Goal: Transaction & Acquisition: Obtain resource

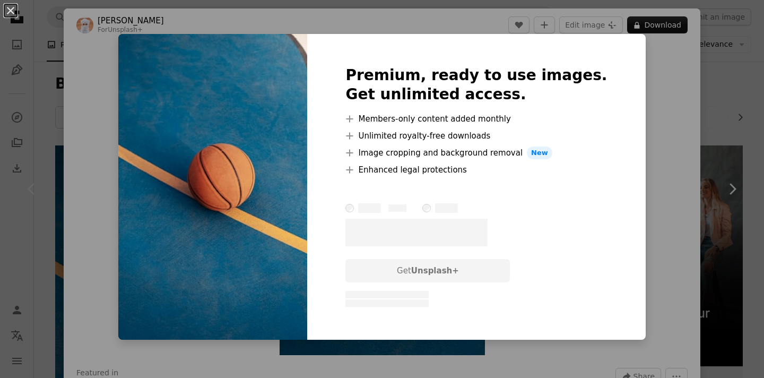
scroll to position [49, 0]
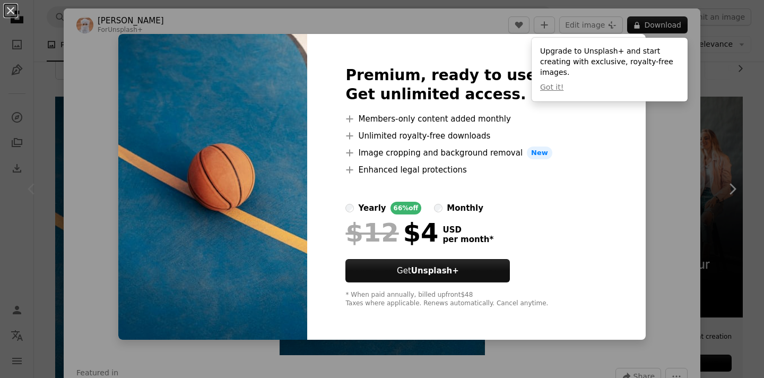
click at [634, 180] on div "An X shape Premium, ready to use images. Get unlimited access. A plus sign Memb…" at bounding box center [382, 189] width 764 height 378
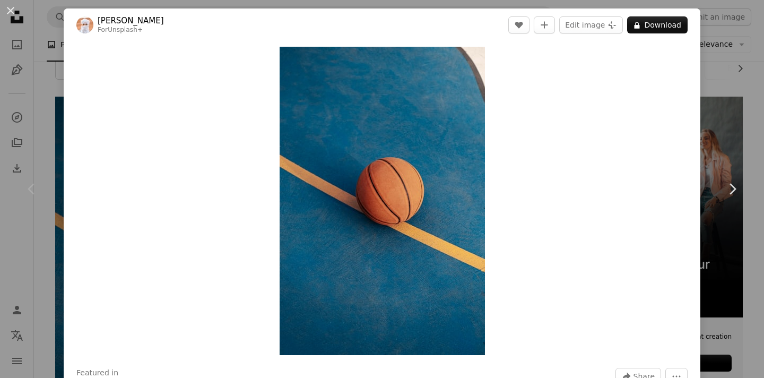
click at [714, 87] on div "An X shape Chevron left Chevron right Ahmed For Unsplash+ A heart A plus sign E…" at bounding box center [382, 189] width 764 height 378
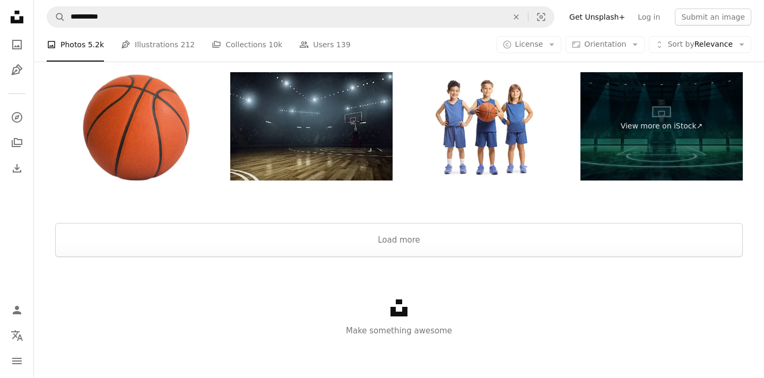
scroll to position [2251, 0]
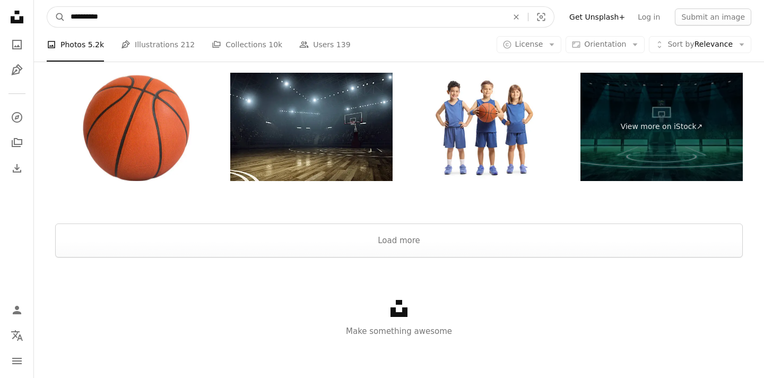
click at [105, 20] on input "**********" at bounding box center [284, 17] width 439 height 20
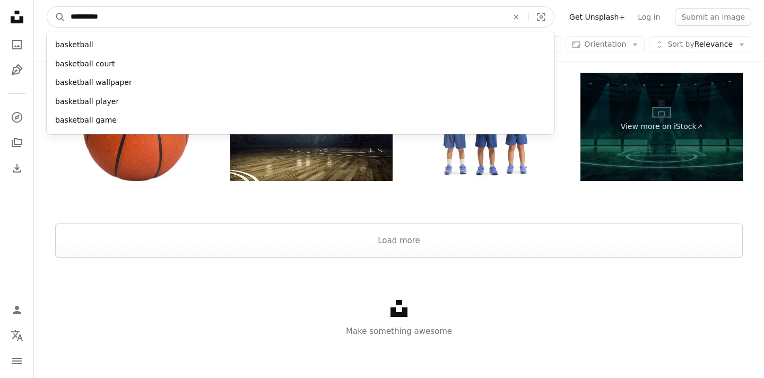
click at [105, 20] on input "**********" at bounding box center [284, 17] width 439 height 20
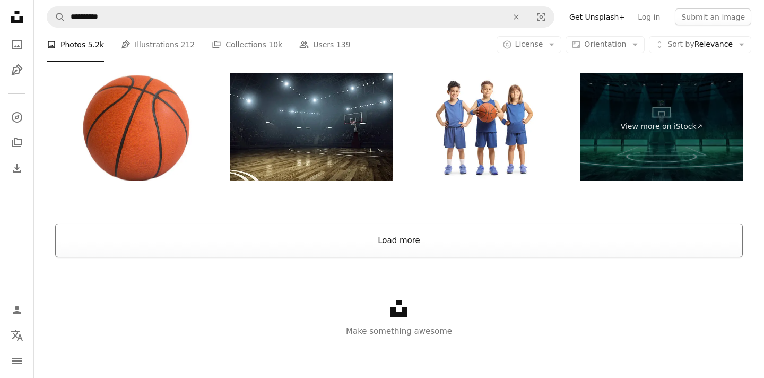
click at [376, 248] on button "Load more" at bounding box center [399, 240] width 688 height 34
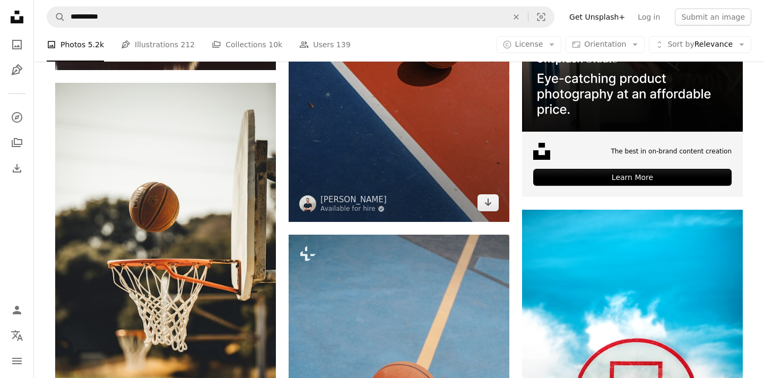
scroll to position [4198, 0]
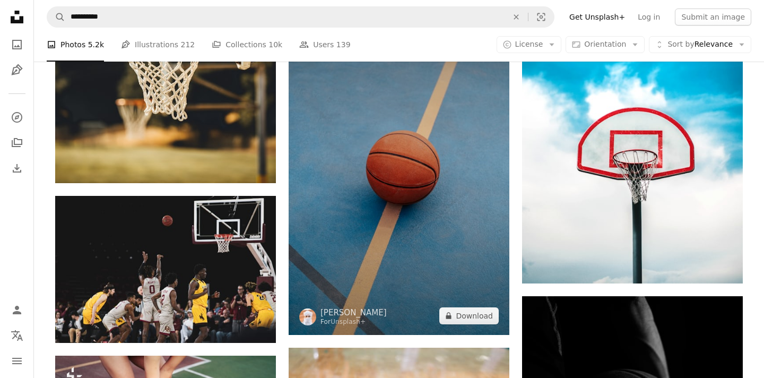
click at [404, 151] on img at bounding box center [399, 169] width 221 height 331
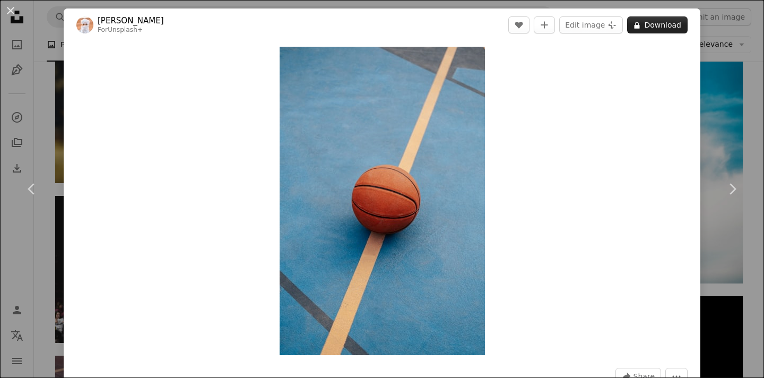
click at [652, 28] on button "A lock Download" at bounding box center [657, 24] width 61 height 17
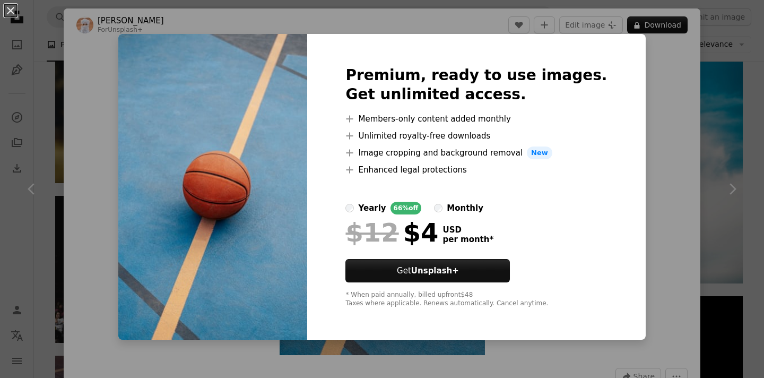
click at [644, 92] on div "An X shape Premium, ready to use images. Get unlimited access. A plus sign Memb…" at bounding box center [382, 189] width 764 height 378
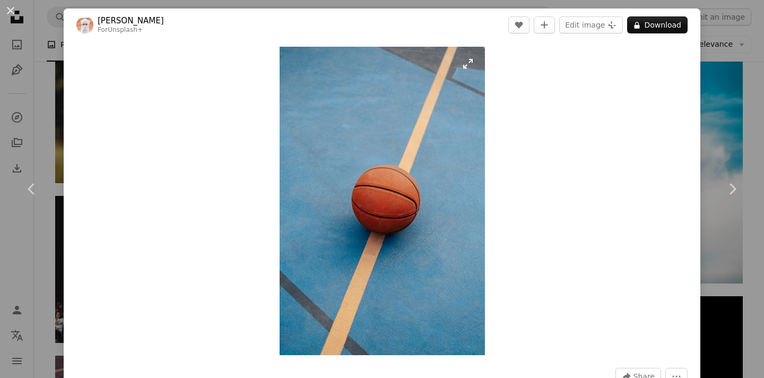
click at [402, 203] on img "Zoom in on this image" at bounding box center [382, 201] width 205 height 308
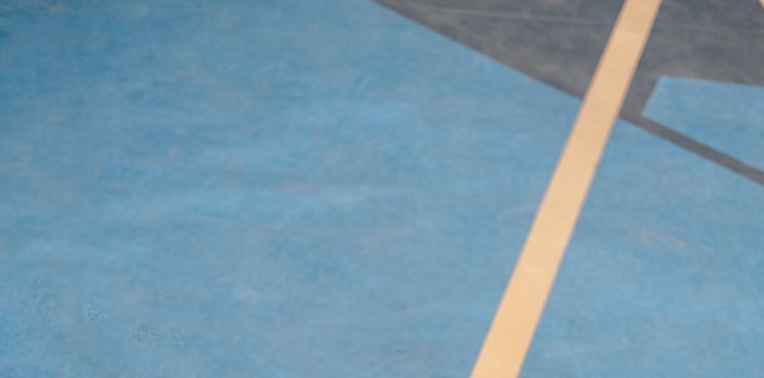
scroll to position [385, 0]
